Goal: Check status: Check status

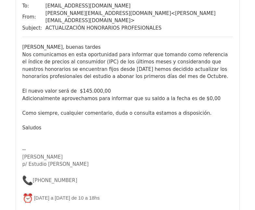
scroll to position [4802, 0]
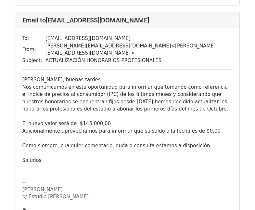
scroll to position [4770, 0]
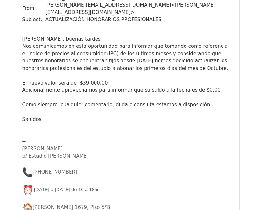
scroll to position [5516, 0]
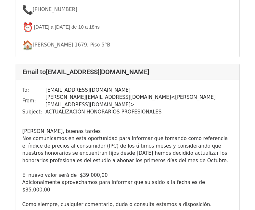
scroll to position [5743, 0]
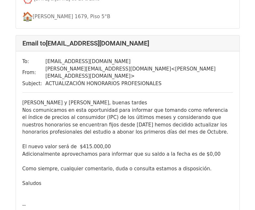
scroll to position [6492, 0]
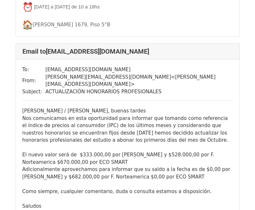
scroll to position [552, 0]
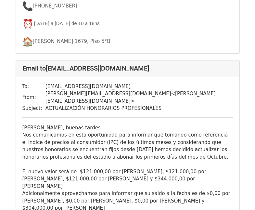
scroll to position [811, 0]
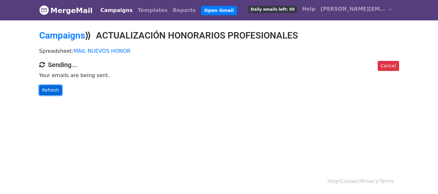
click at [55, 86] on link "Refresh" at bounding box center [50, 90] width 23 height 10
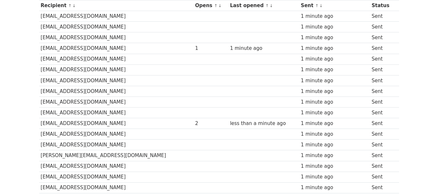
scroll to position [65, 0]
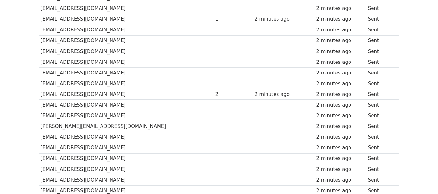
scroll to position [94, 0]
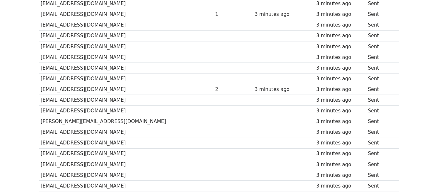
scroll to position [99, 0]
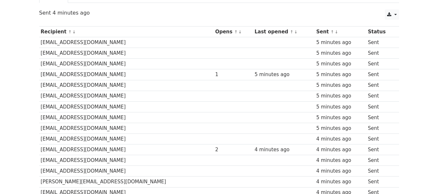
scroll to position [84, 0]
